Goal: Information Seeking & Learning: Learn about a topic

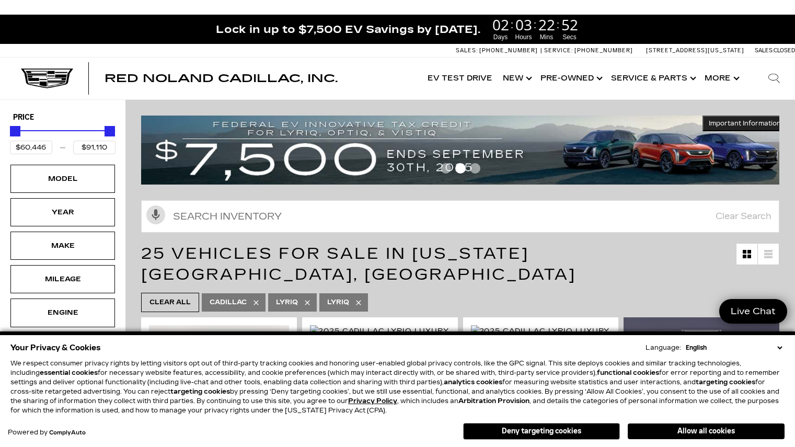
click at [531, 429] on button "Deny targeting cookies" at bounding box center [541, 431] width 157 height 17
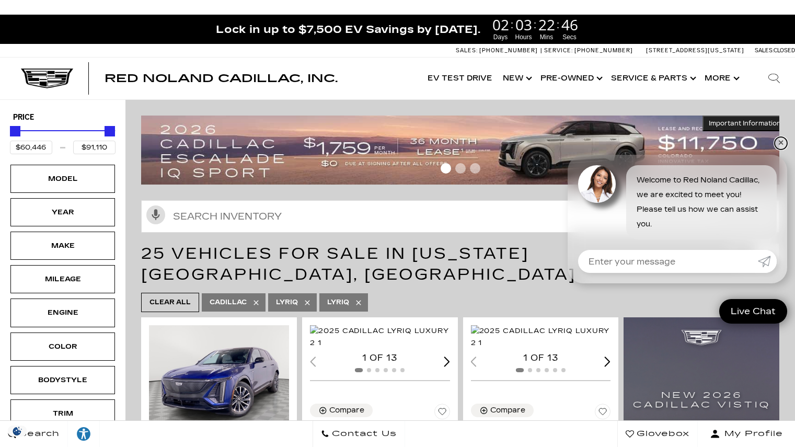
click at [783, 142] on link "✕" at bounding box center [780, 143] width 13 height 13
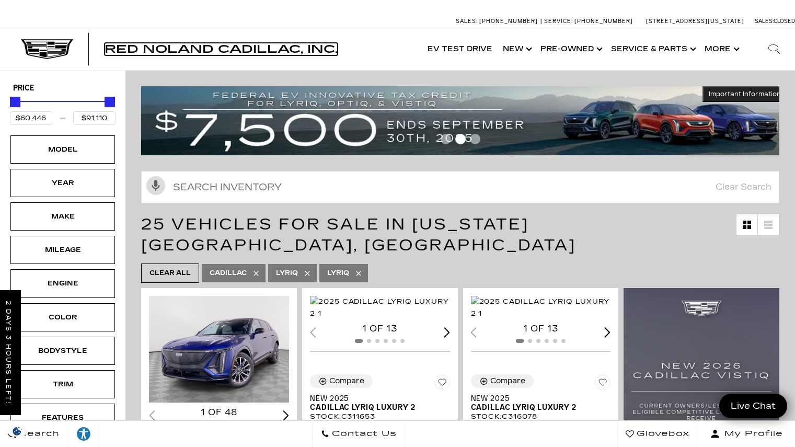
click at [207, 47] on span "Red Noland Cadillac, Inc." at bounding box center [220, 49] width 233 height 13
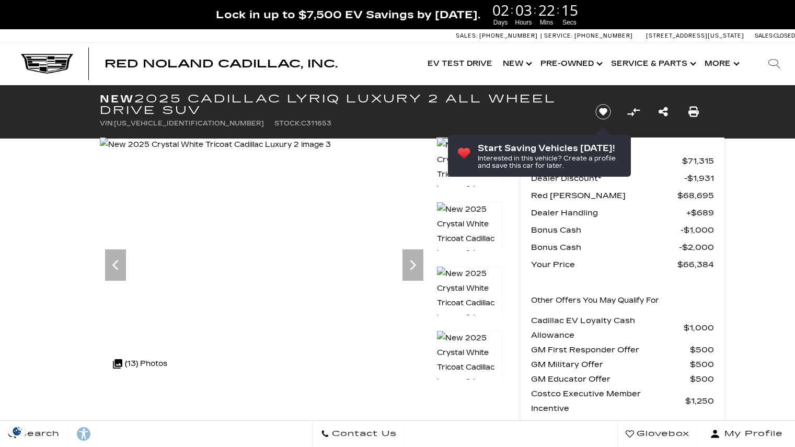
click at [413, 268] on icon "Next" at bounding box center [413, 265] width 6 height 10
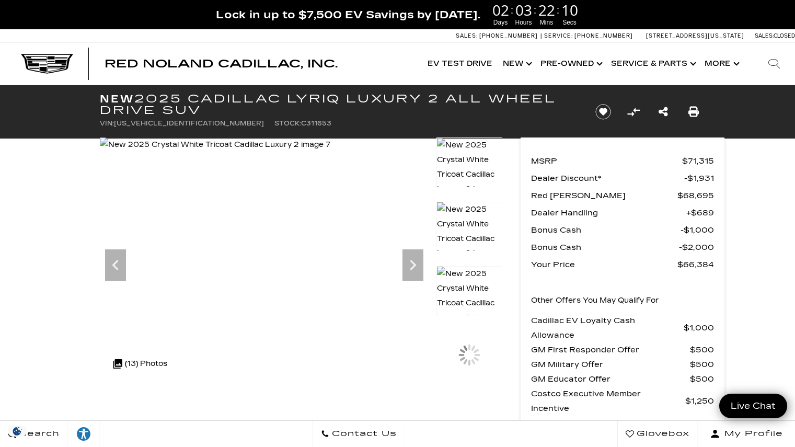
click at [413, 268] on icon "Next" at bounding box center [413, 265] width 6 height 10
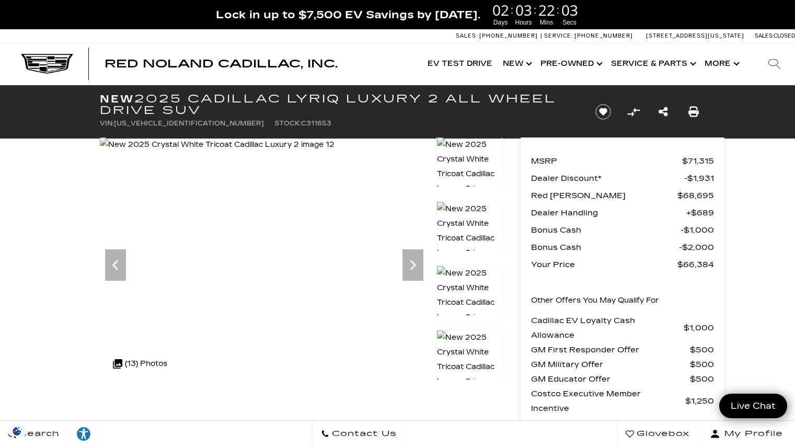
click at [413, 268] on icon "Next" at bounding box center [413, 265] width 6 height 10
click at [334, 152] on img at bounding box center [217, 144] width 235 height 15
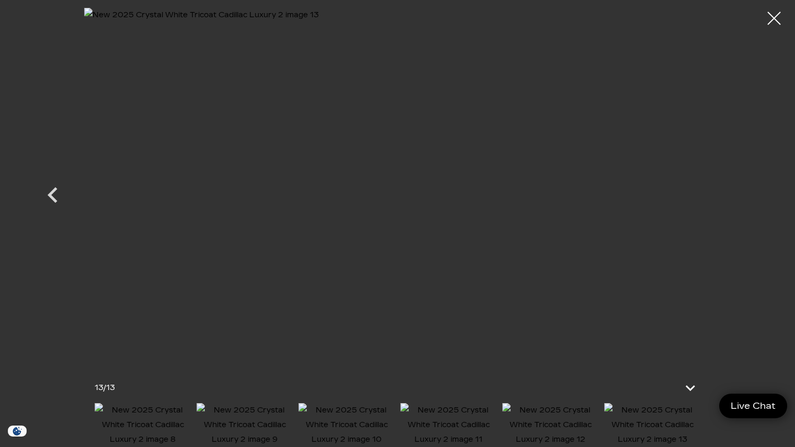
click at [538, 422] on img at bounding box center [550, 425] width 97 height 44
click at [643, 422] on img at bounding box center [652, 425] width 97 height 44
click at [775, 11] on div at bounding box center [774, 19] width 28 height 28
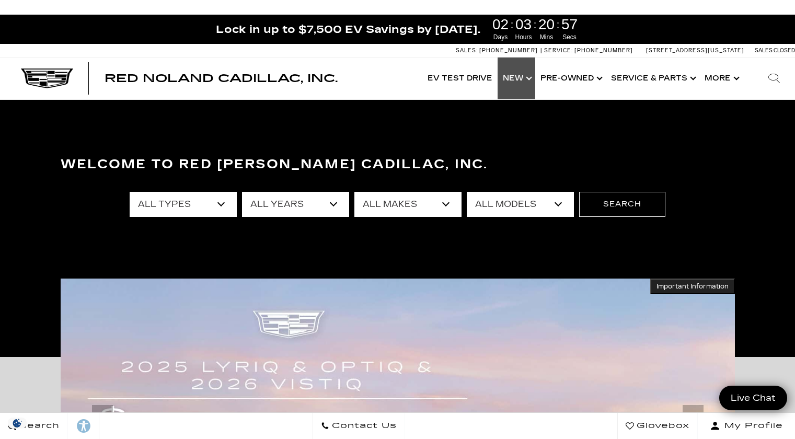
click at [530, 78] on link "Show New" at bounding box center [516, 78] width 38 height 42
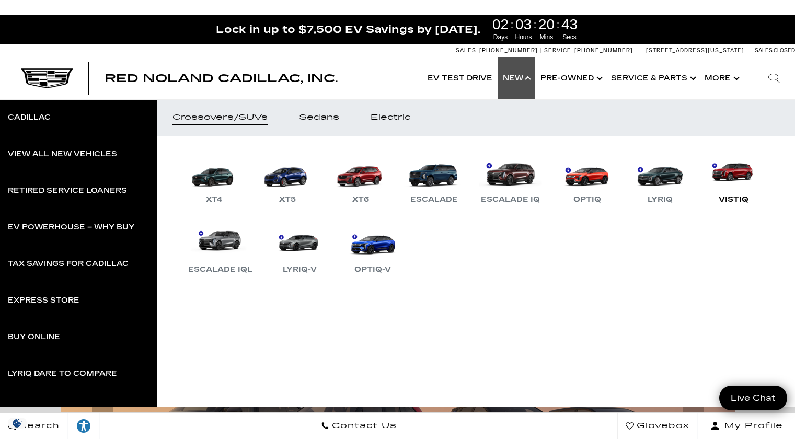
click at [702, 206] on link "VISTIQ" at bounding box center [733, 179] width 63 height 54
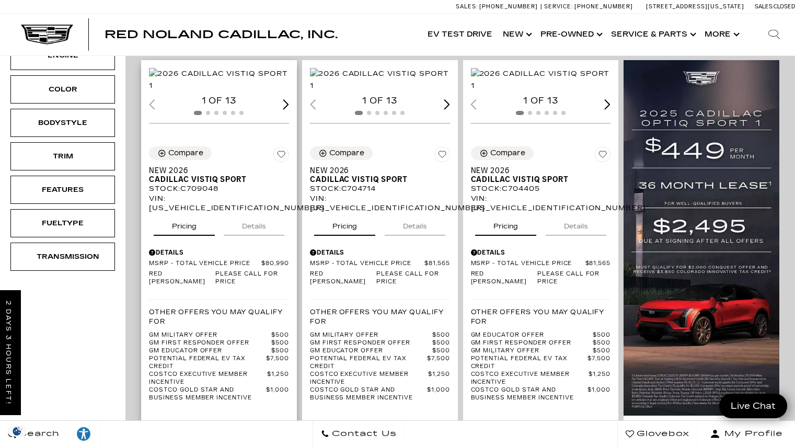
scroll to position [209, 0]
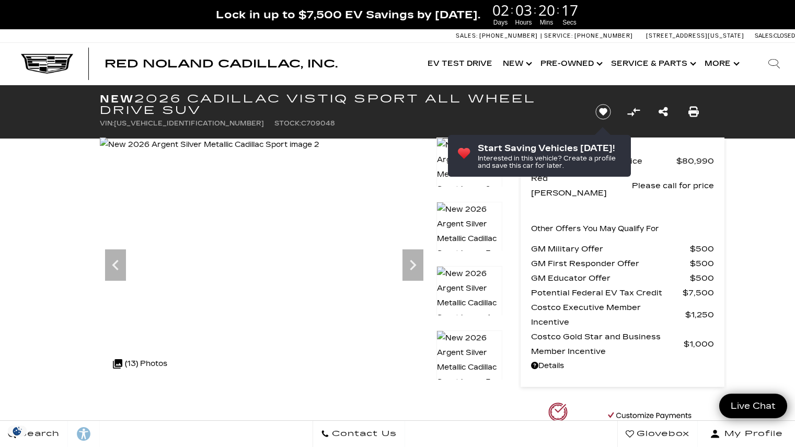
click at [411, 259] on icon "Next" at bounding box center [412, 264] width 21 height 21
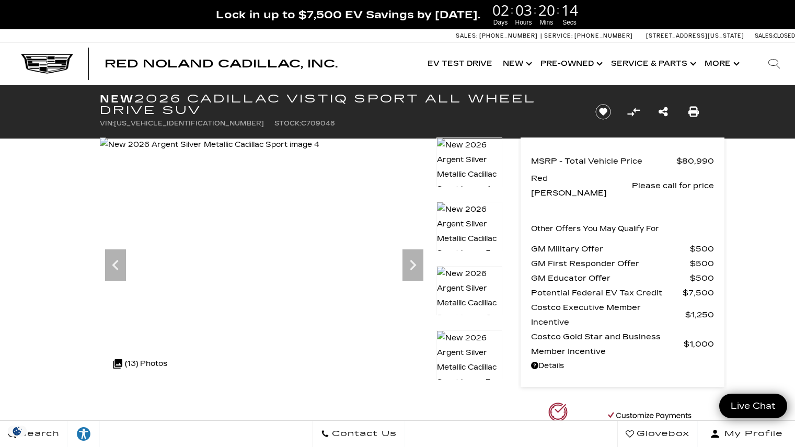
click at [411, 259] on icon "Next" at bounding box center [412, 264] width 21 height 21
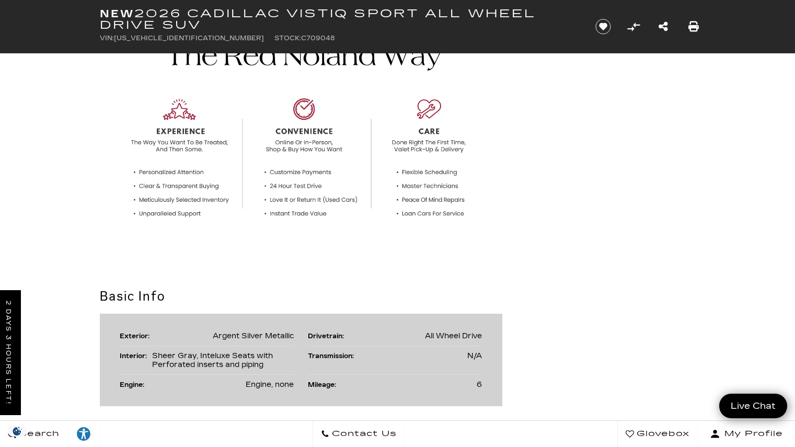
scroll to position [766, 0]
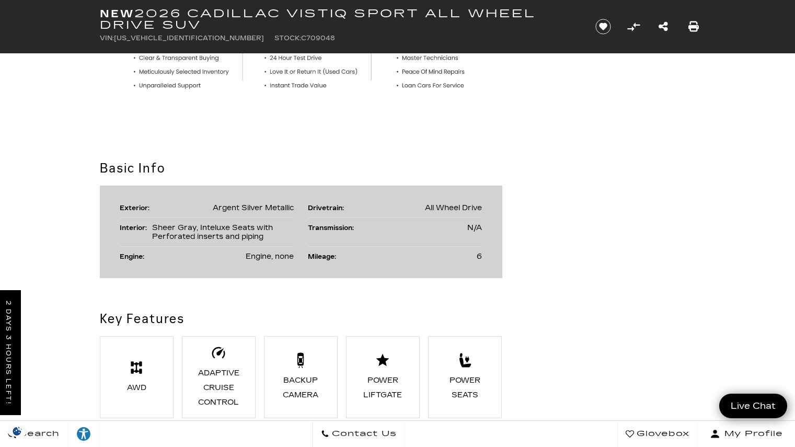
click at [354, 256] on li "Mileage: 6" at bounding box center [395, 256] width 174 height 19
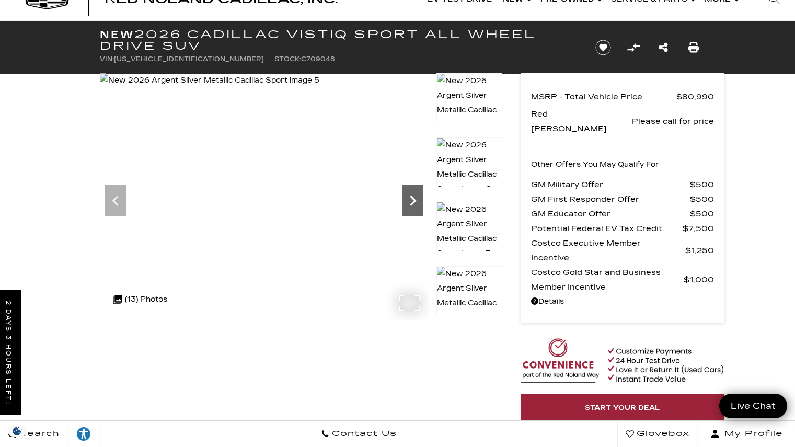
scroll to position [0, 0]
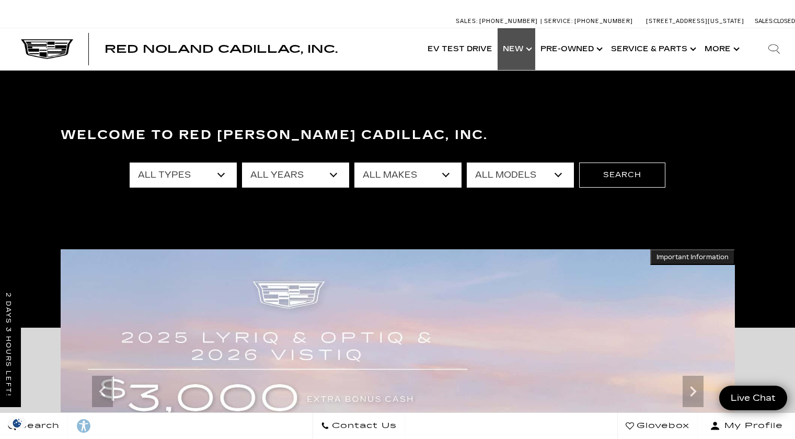
click at [522, 50] on link "Show New" at bounding box center [516, 49] width 38 height 42
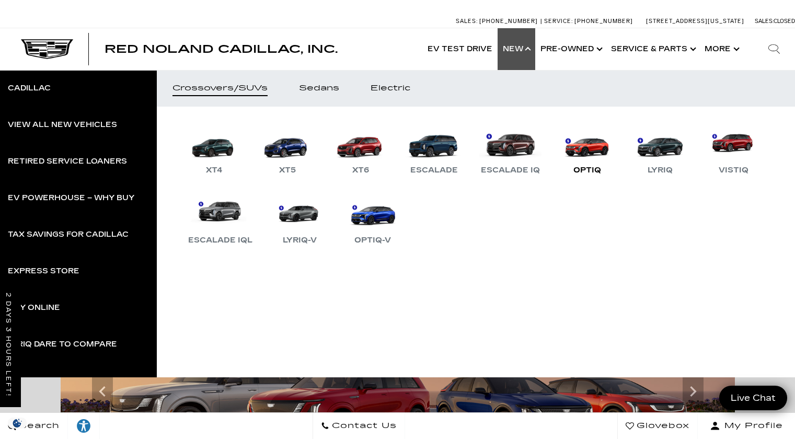
click at [583, 146] on link "OPTIQ" at bounding box center [586, 149] width 63 height 54
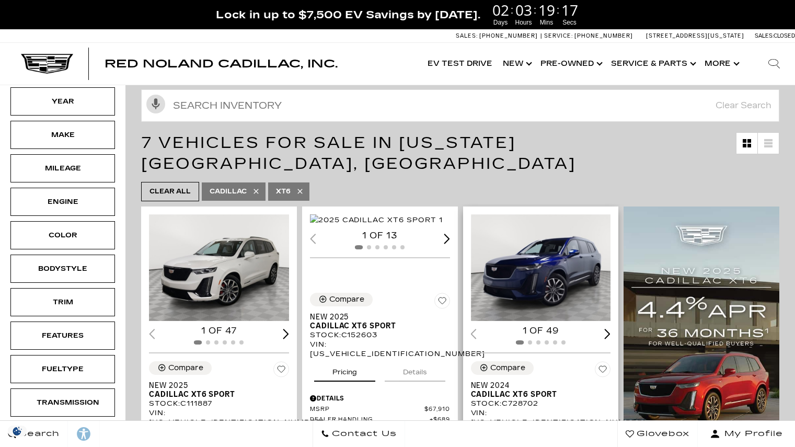
click at [529, 227] on img "1 / 2" at bounding box center [542, 267] width 142 height 107
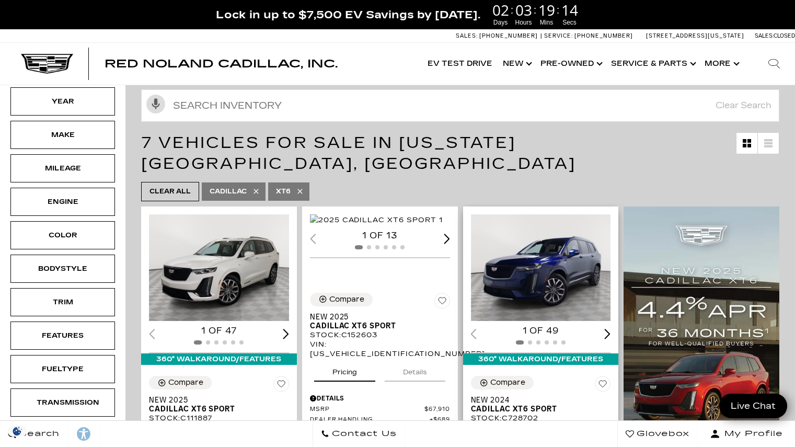
click at [569, 226] on img "1 / 2" at bounding box center [542, 267] width 142 height 107
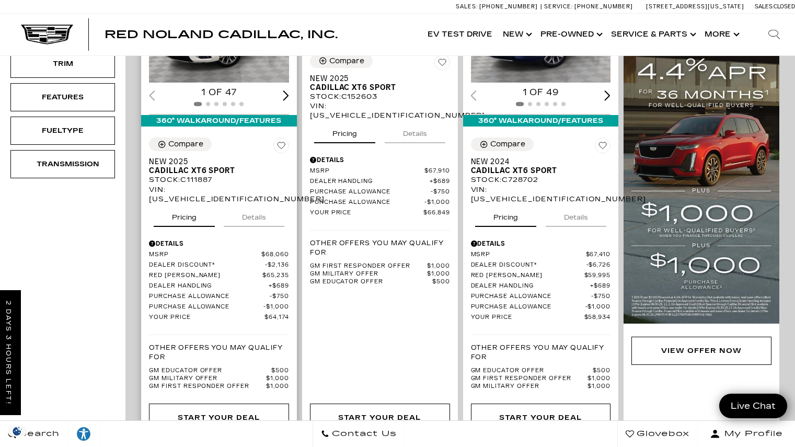
scroll to position [209, 0]
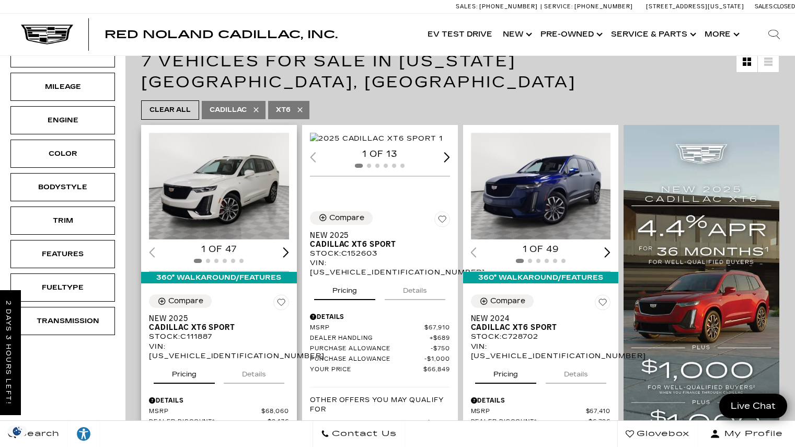
click at [218, 145] on img "1 / 2" at bounding box center [220, 186] width 142 height 107
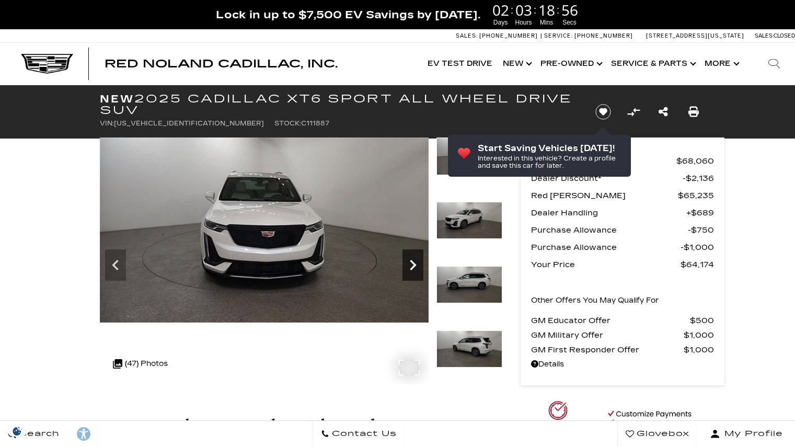
click at [410, 261] on icon "Next" at bounding box center [413, 265] width 6 height 10
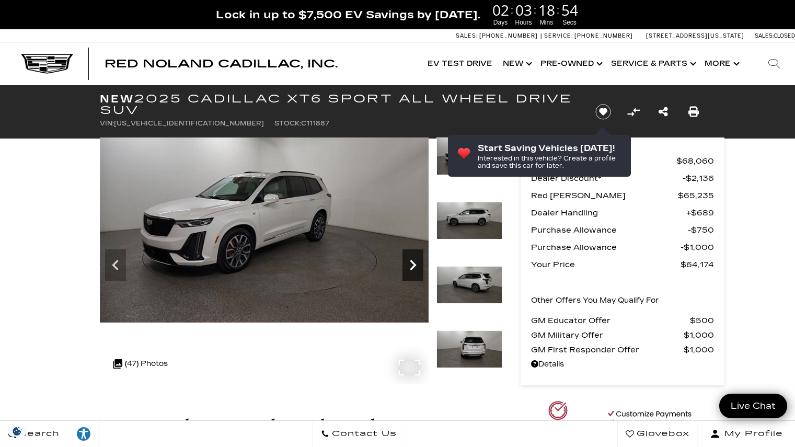
click at [410, 261] on icon "Next" at bounding box center [413, 265] width 6 height 10
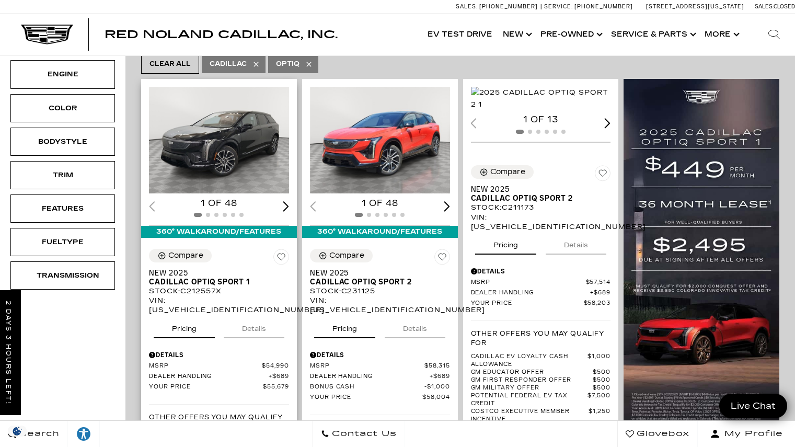
click at [225, 131] on img "1 / 2" at bounding box center [220, 140] width 142 height 107
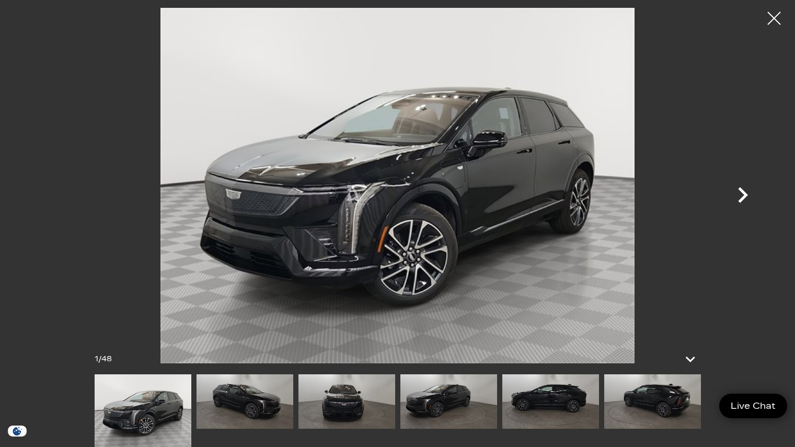
click at [738, 195] on icon "Next" at bounding box center [742, 194] width 31 height 31
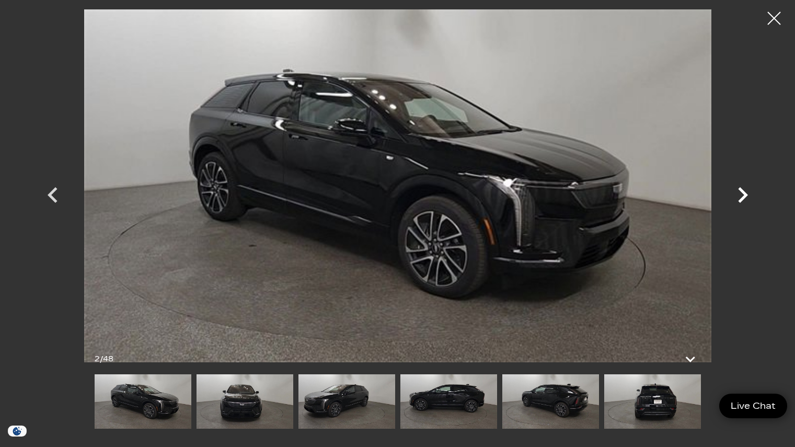
click at [738, 195] on icon "Next" at bounding box center [742, 194] width 31 height 31
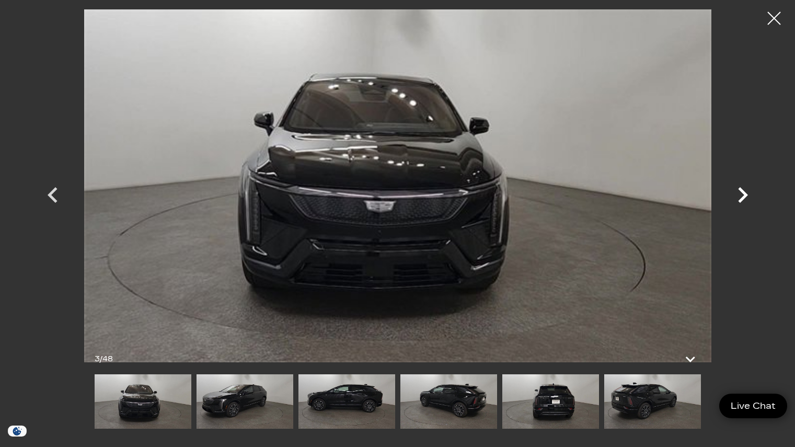
click at [738, 195] on icon "Next" at bounding box center [742, 194] width 31 height 31
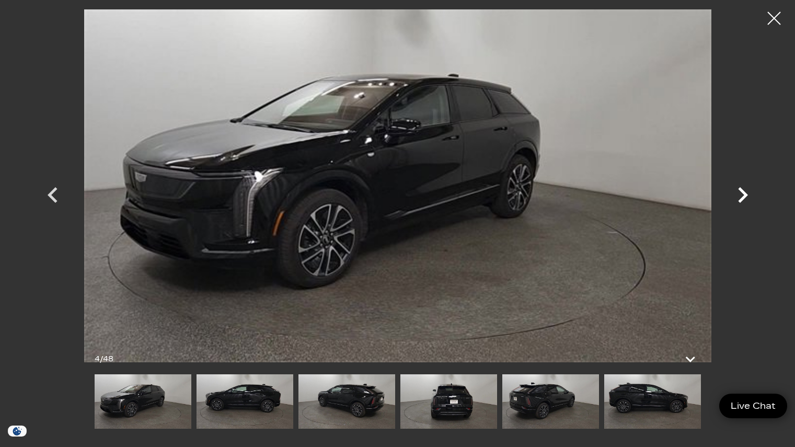
click at [738, 195] on icon "Next" at bounding box center [742, 194] width 31 height 31
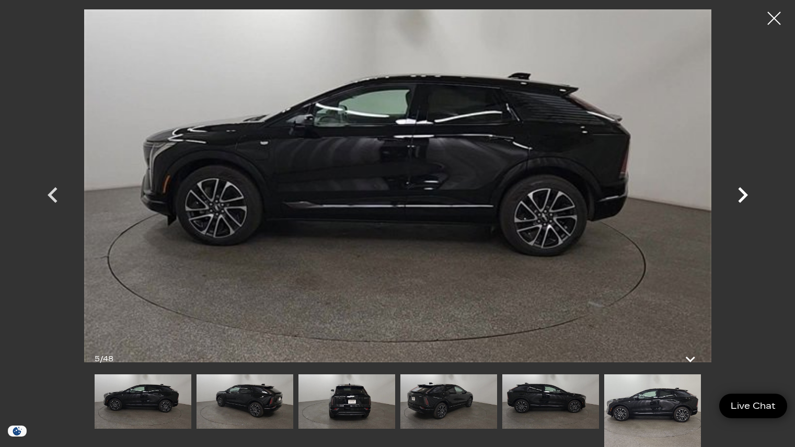
click at [738, 195] on icon "Next" at bounding box center [742, 194] width 31 height 31
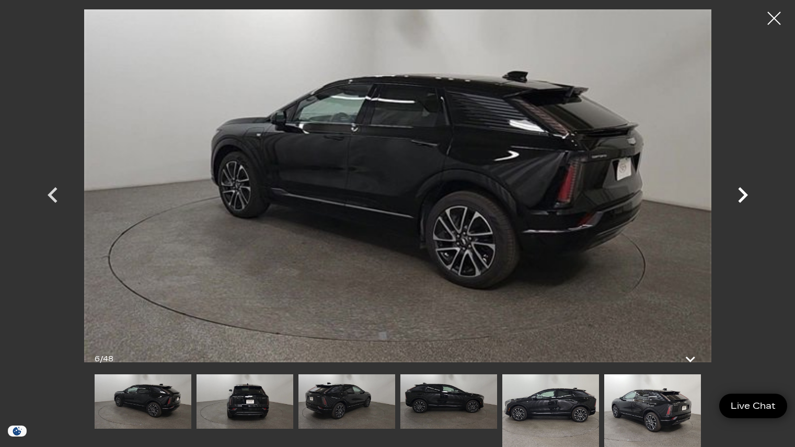
click at [738, 195] on icon "Next" at bounding box center [742, 194] width 31 height 31
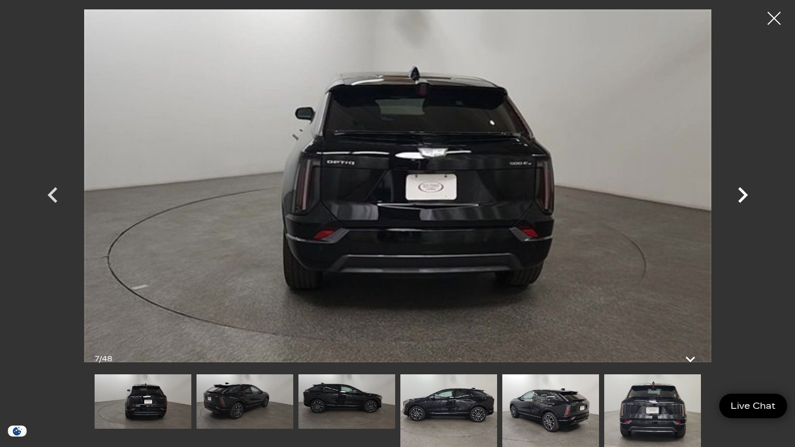
click at [738, 195] on icon "Next" at bounding box center [742, 194] width 31 height 31
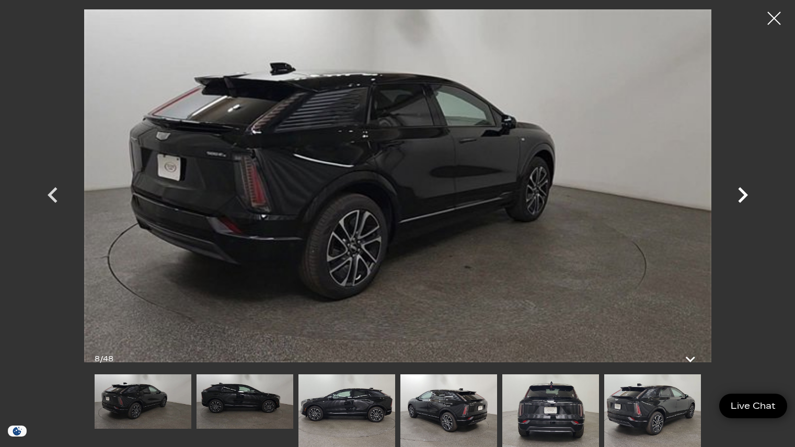
click at [738, 195] on icon "Next" at bounding box center [742, 194] width 31 height 31
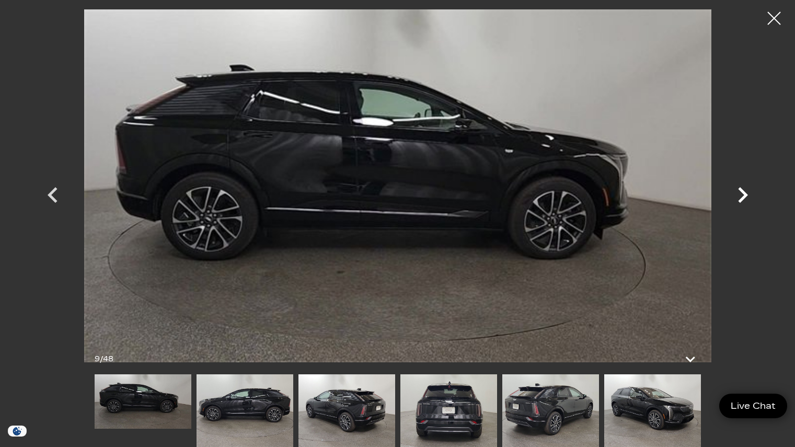
click at [738, 195] on icon "Next" at bounding box center [742, 194] width 31 height 31
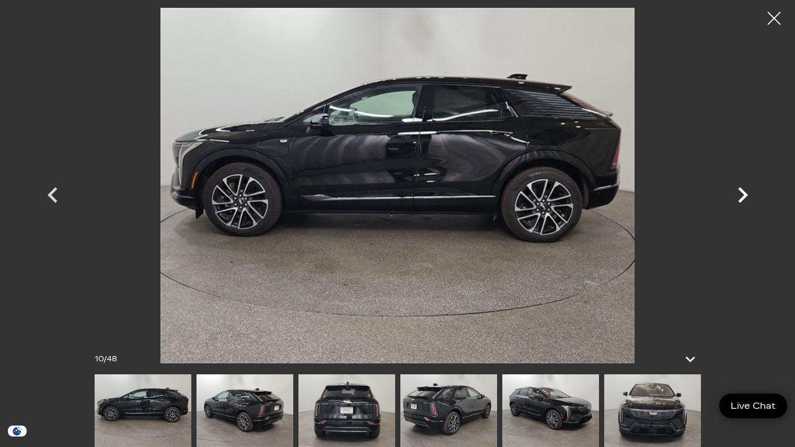
click at [738, 195] on icon "Next" at bounding box center [742, 194] width 31 height 31
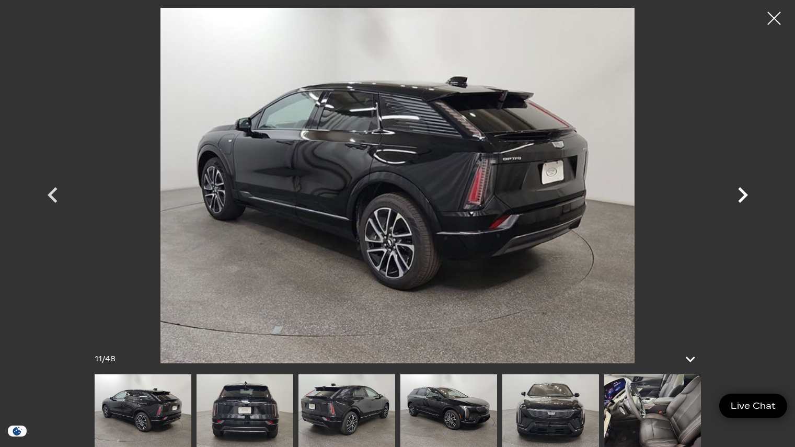
click at [738, 195] on icon "Next" at bounding box center [742, 194] width 31 height 31
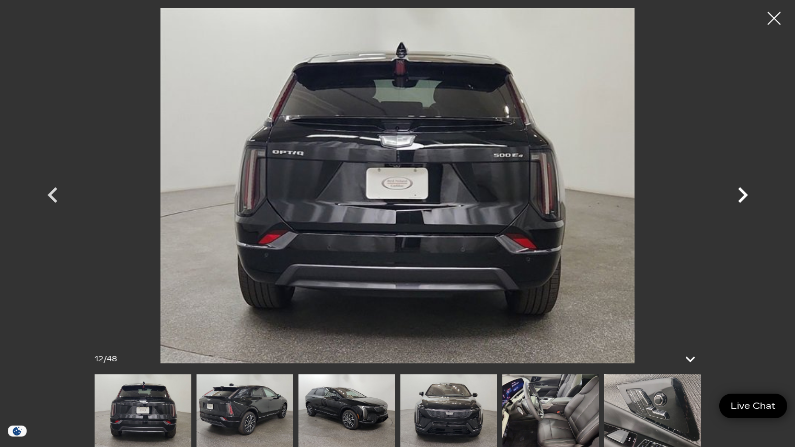
click at [738, 194] on icon "Next" at bounding box center [742, 194] width 31 height 31
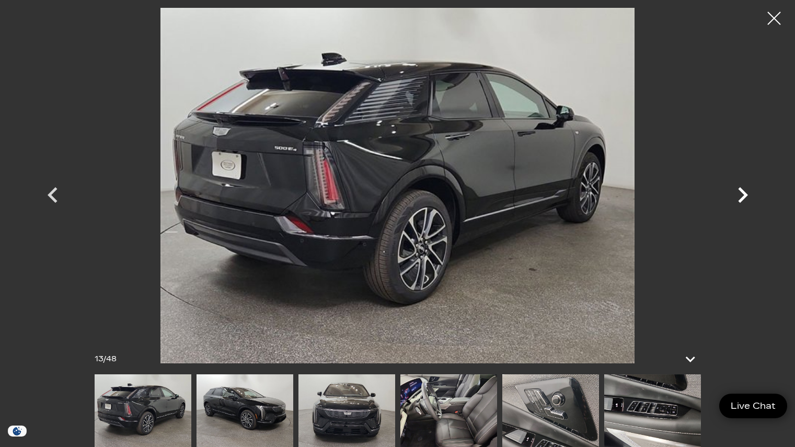
click at [738, 194] on icon "Next" at bounding box center [742, 194] width 31 height 31
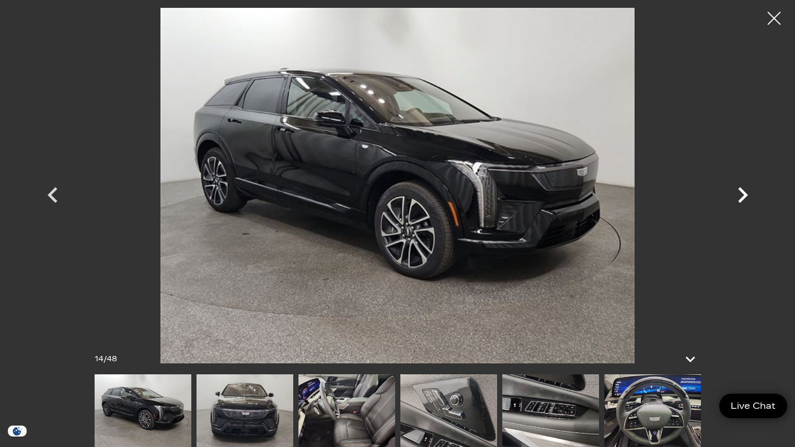
click at [738, 194] on icon "Next" at bounding box center [742, 194] width 31 height 31
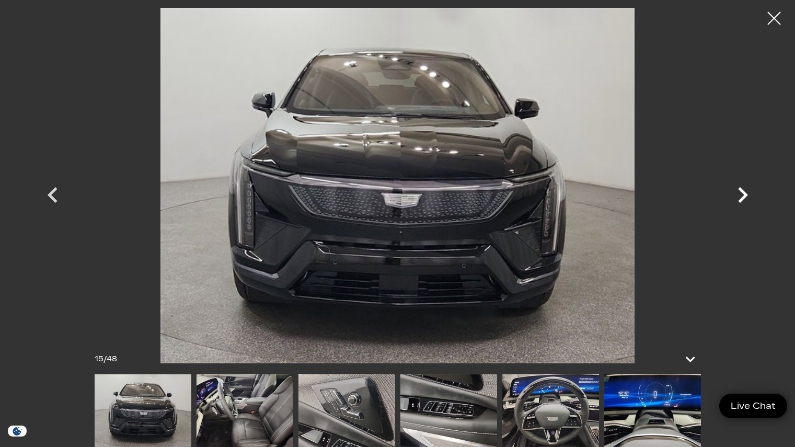
click at [738, 194] on icon "Next" at bounding box center [742, 194] width 31 height 31
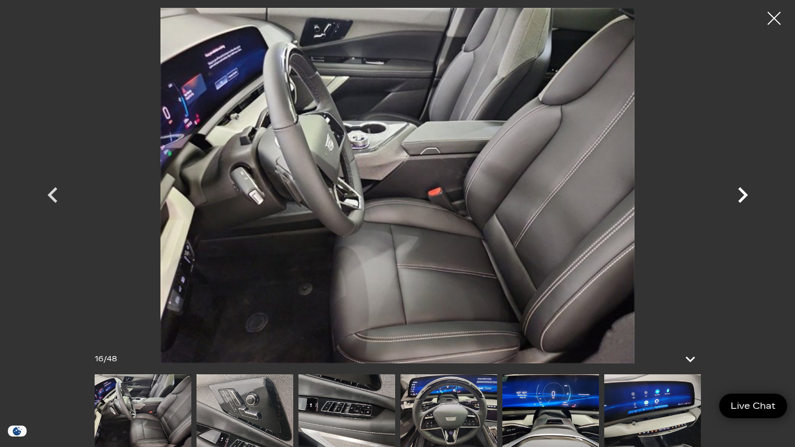
click at [738, 194] on icon "Next" at bounding box center [742, 194] width 31 height 31
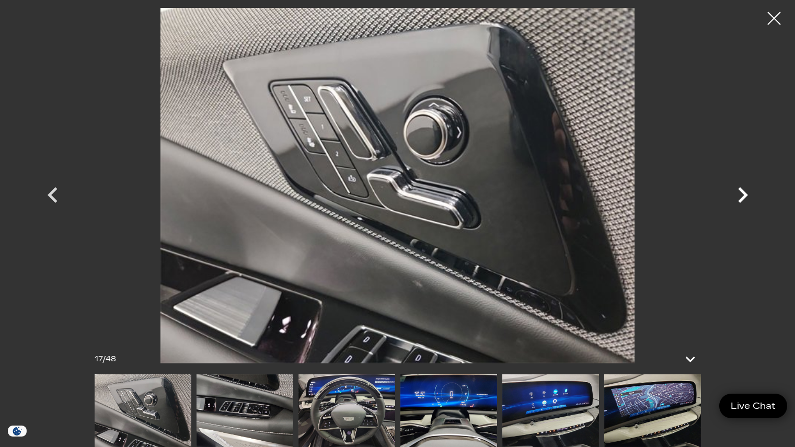
click at [738, 194] on icon "Next" at bounding box center [742, 194] width 31 height 31
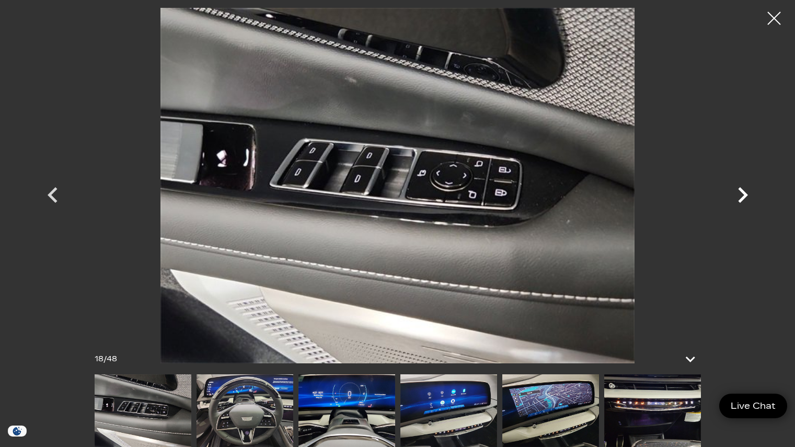
click at [738, 194] on icon "Next" at bounding box center [742, 194] width 31 height 31
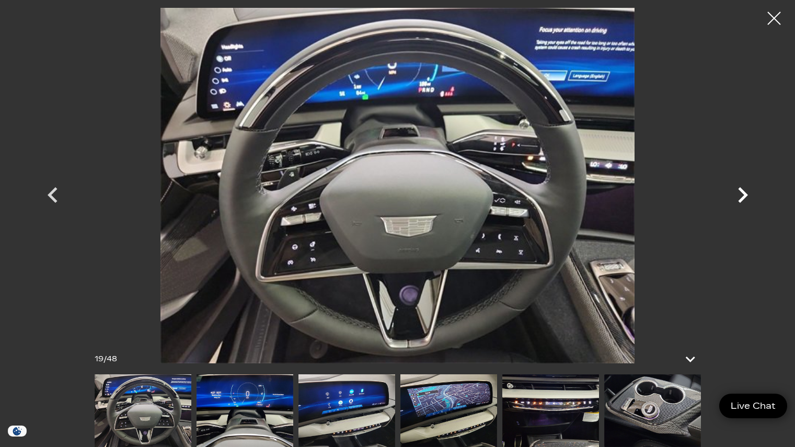
click at [738, 194] on icon "Next" at bounding box center [742, 194] width 31 height 31
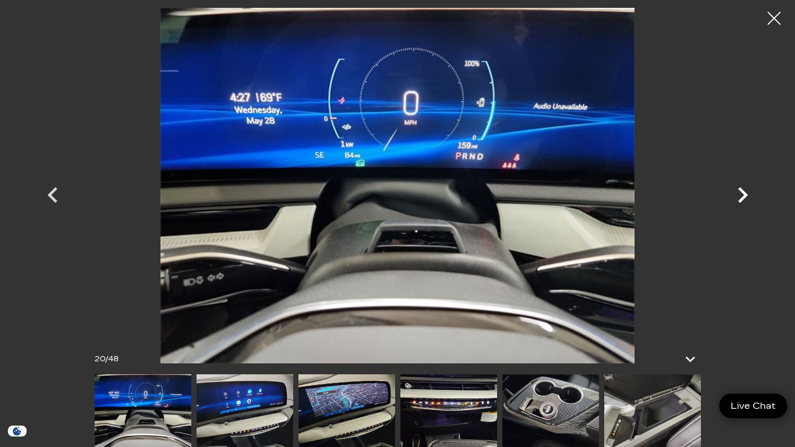
click at [738, 194] on icon "Next" at bounding box center [742, 194] width 31 height 31
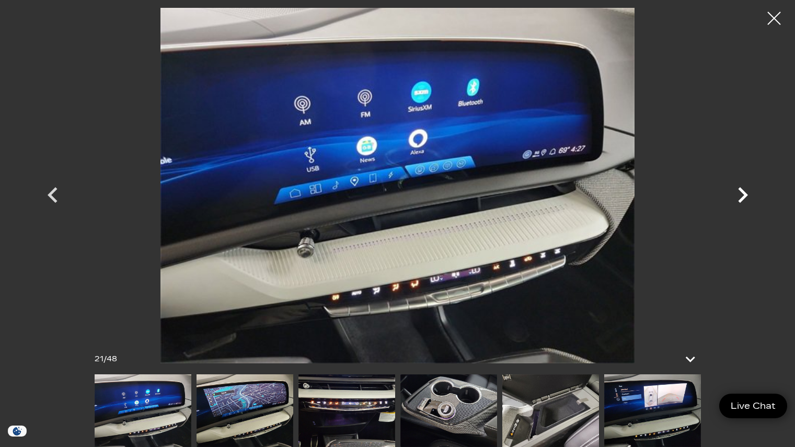
click at [738, 194] on icon "Next" at bounding box center [742, 194] width 31 height 31
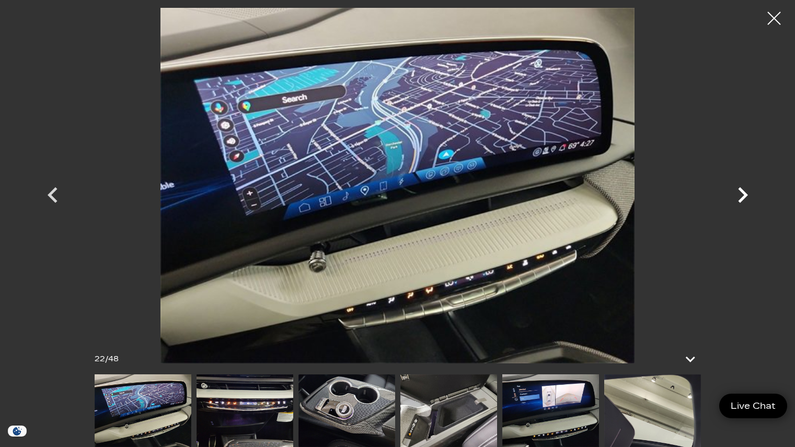
click at [738, 194] on icon "Next" at bounding box center [742, 194] width 31 height 31
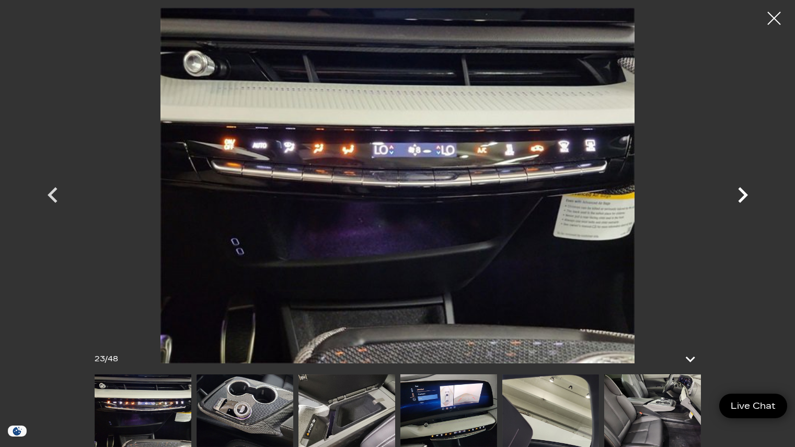
click at [738, 194] on icon "Next" at bounding box center [742, 194] width 31 height 31
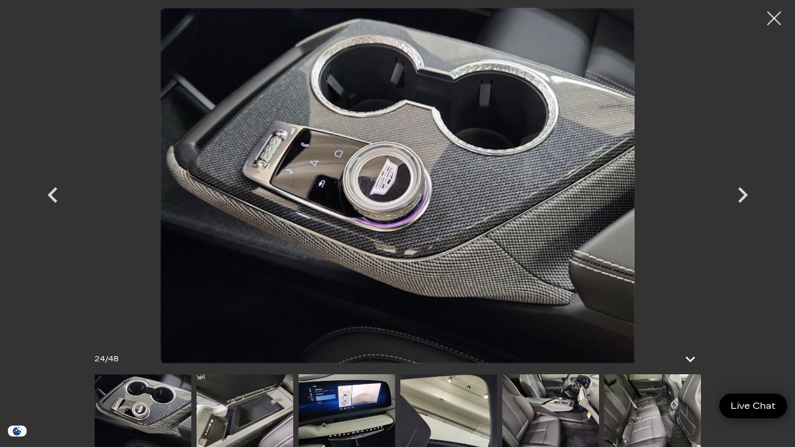
click at [774, 19] on div at bounding box center [774, 19] width 28 height 28
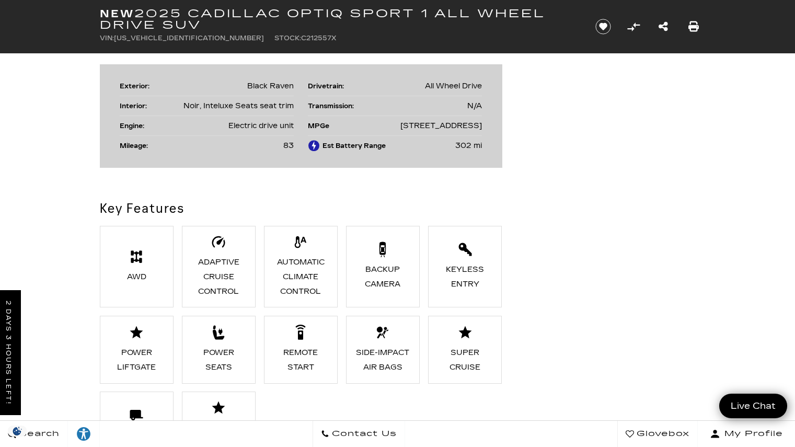
scroll to position [1045, 0]
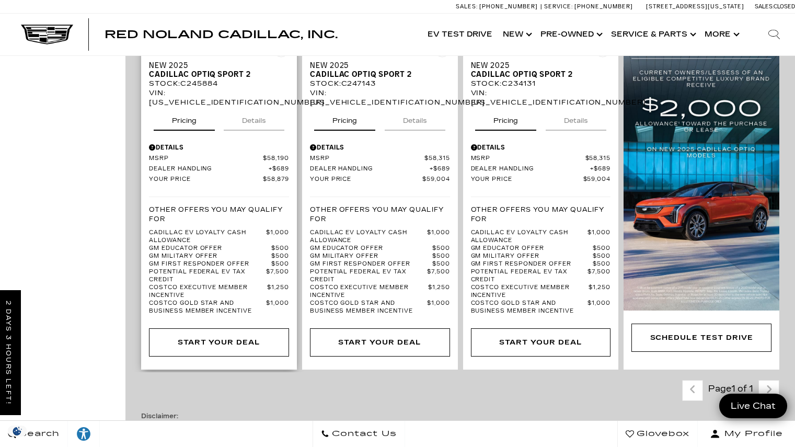
scroll to position [1045, 0]
